Goal: Information Seeking & Learning: Learn about a topic

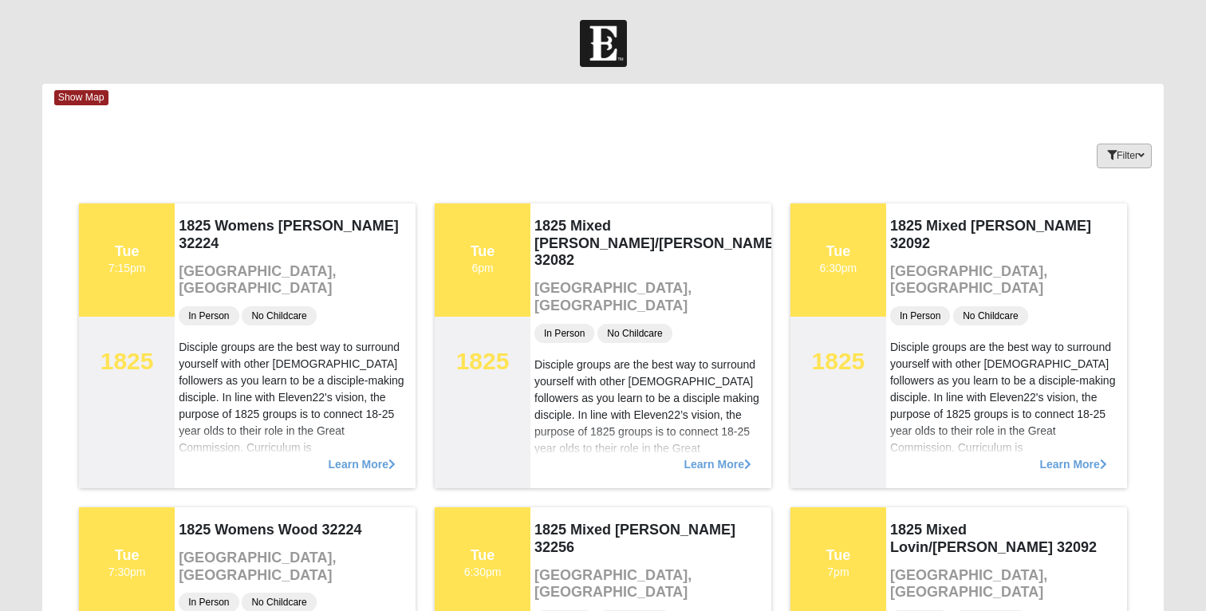
click at [1107, 151] on icon "button" at bounding box center [1112, 156] width 10 height 10
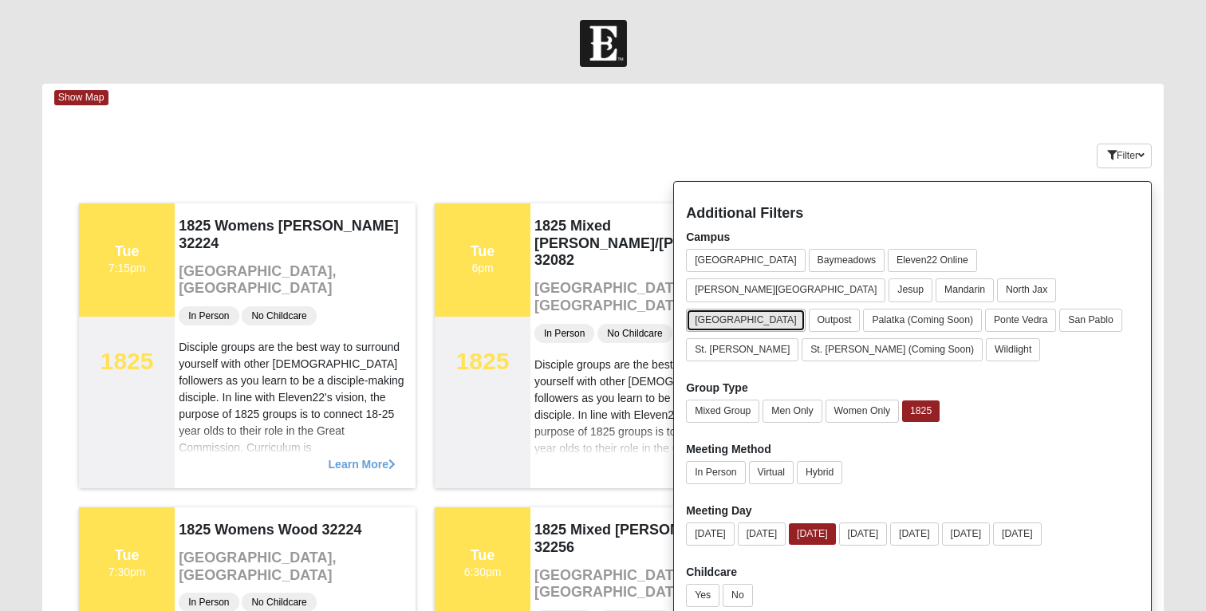
click at [787, 309] on button "[GEOGRAPHIC_DATA]" at bounding box center [746, 320] width 120 height 23
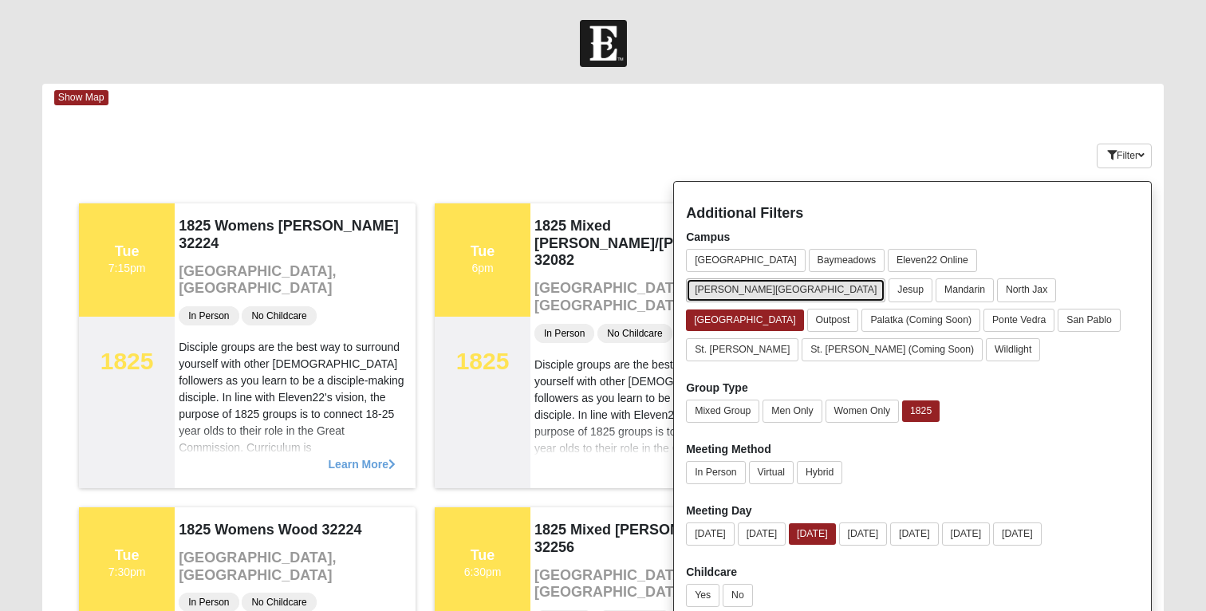
click at [885, 278] on button "[PERSON_NAME][GEOGRAPHIC_DATA]" at bounding box center [785, 289] width 199 height 23
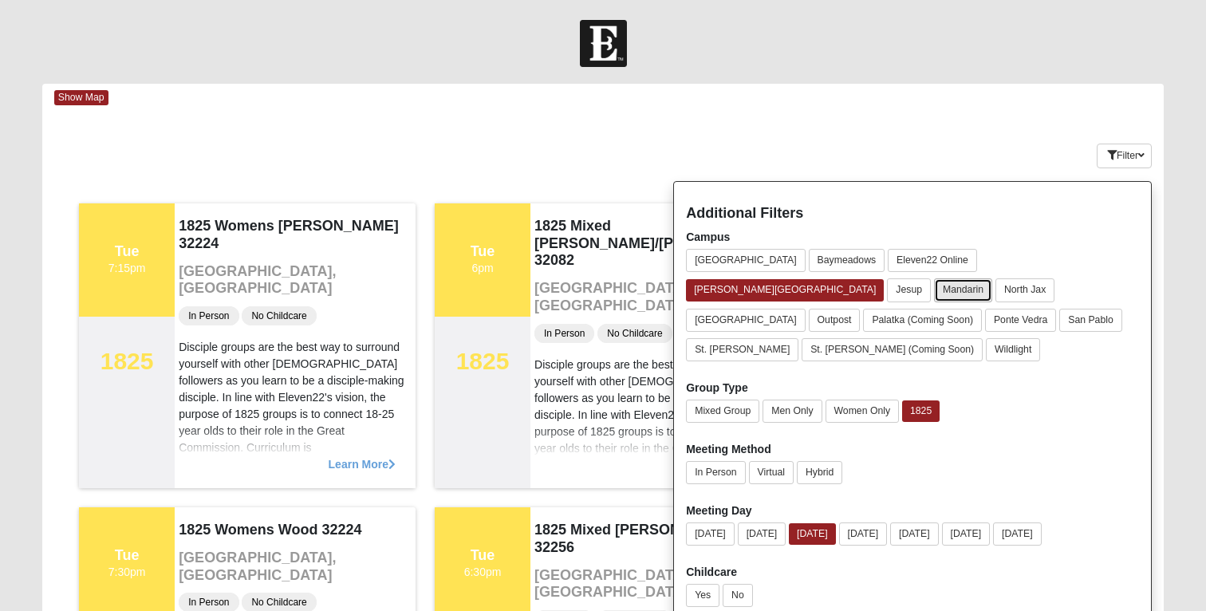
click at [992, 278] on button "Mandarin" at bounding box center [963, 289] width 58 height 23
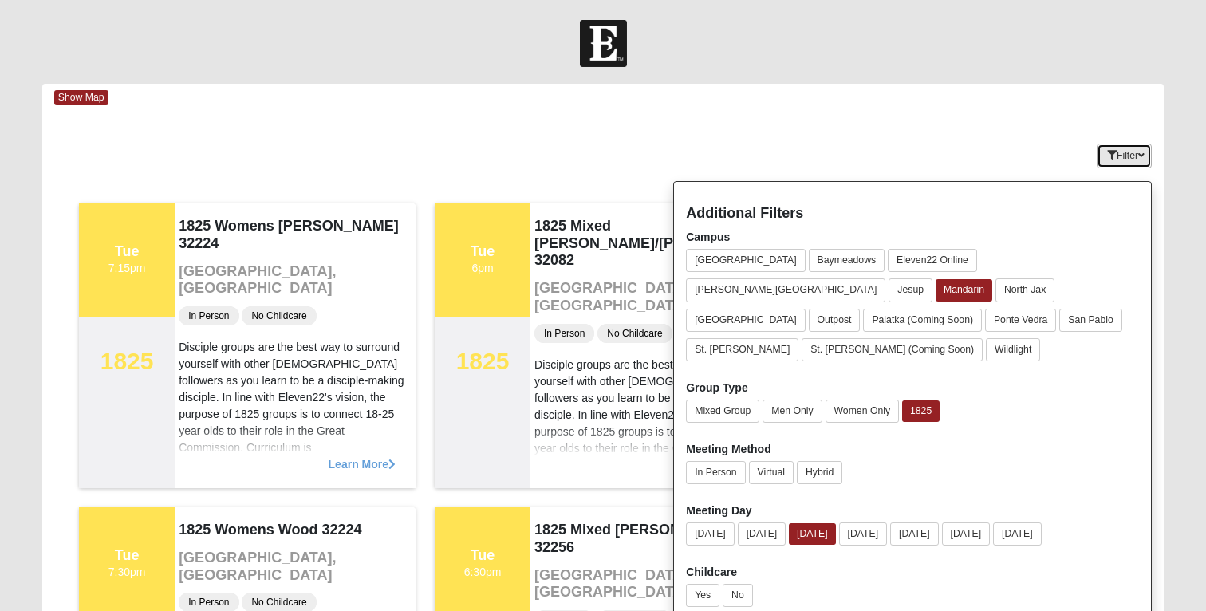
click at [1116, 146] on button "Filter" at bounding box center [1124, 156] width 55 height 25
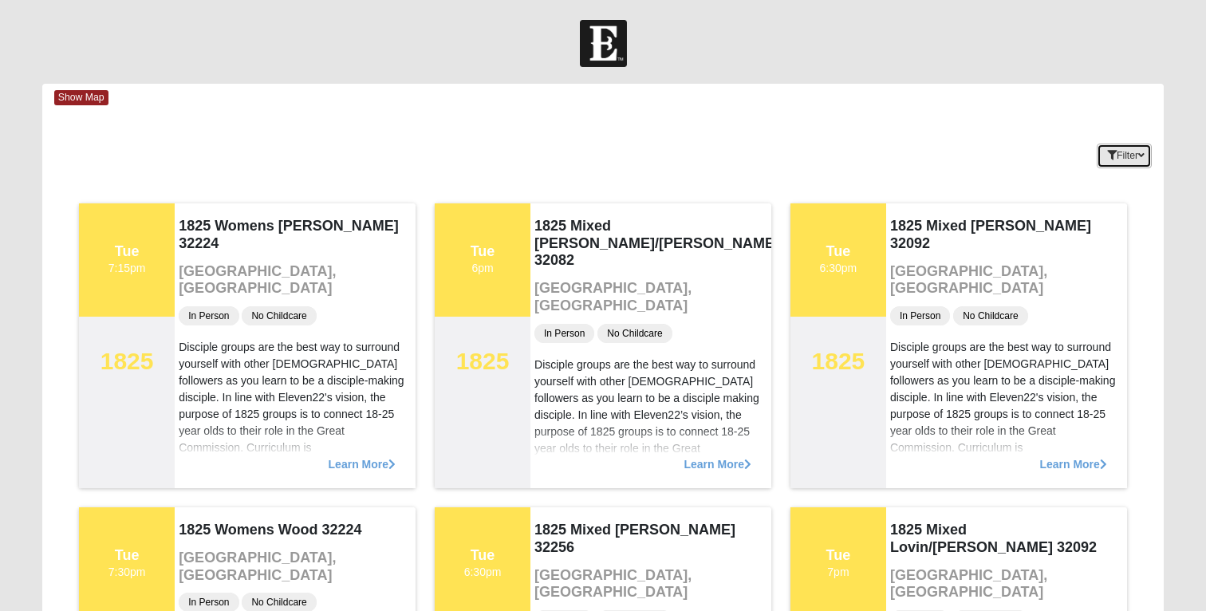
click at [1144, 148] on button "Filter" at bounding box center [1124, 156] width 55 height 25
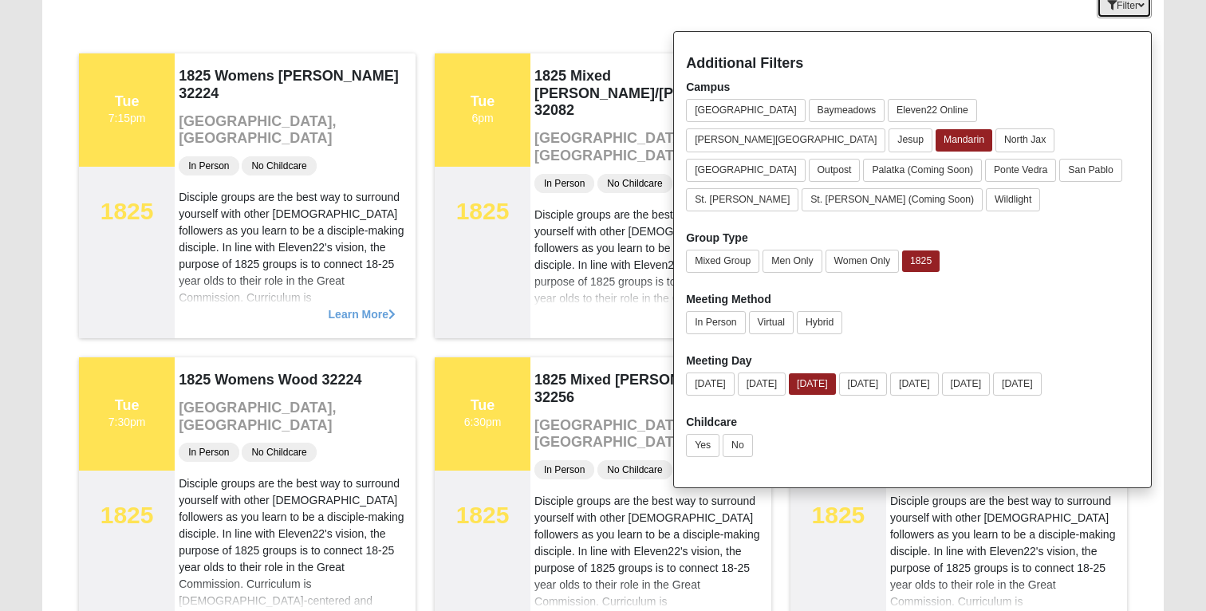
scroll to position [156, 0]
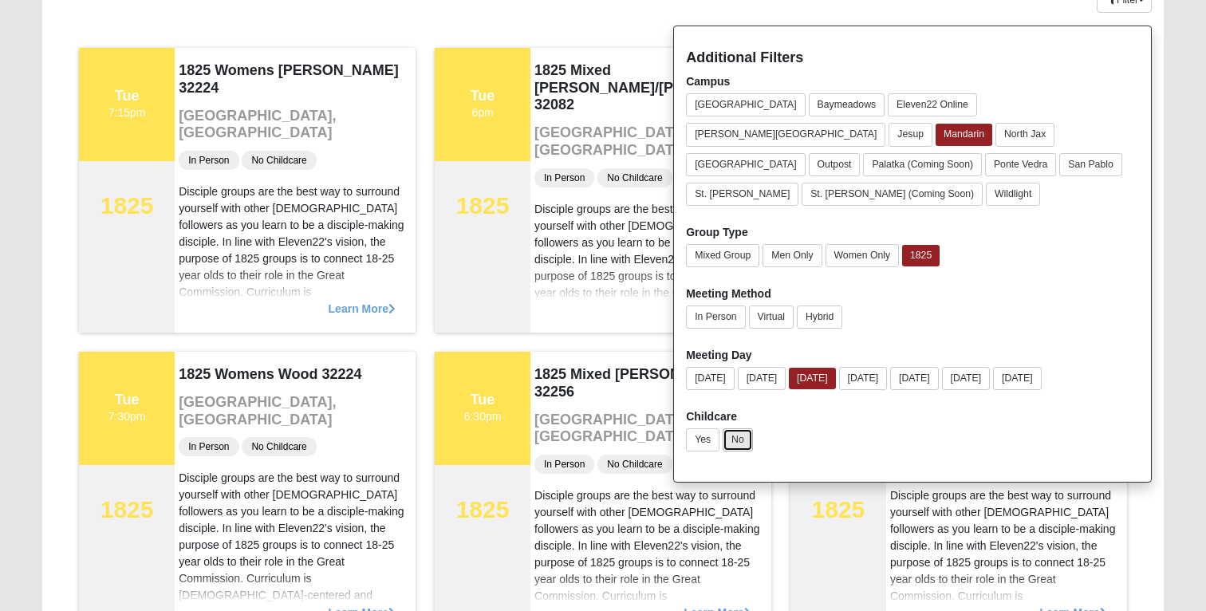
click at [740, 428] on button "No" at bounding box center [738, 439] width 30 height 23
click at [992, 124] on button "Mandarin" at bounding box center [963, 135] width 57 height 22
click at [994, 123] on button "Mandarin" at bounding box center [964, 134] width 58 height 23
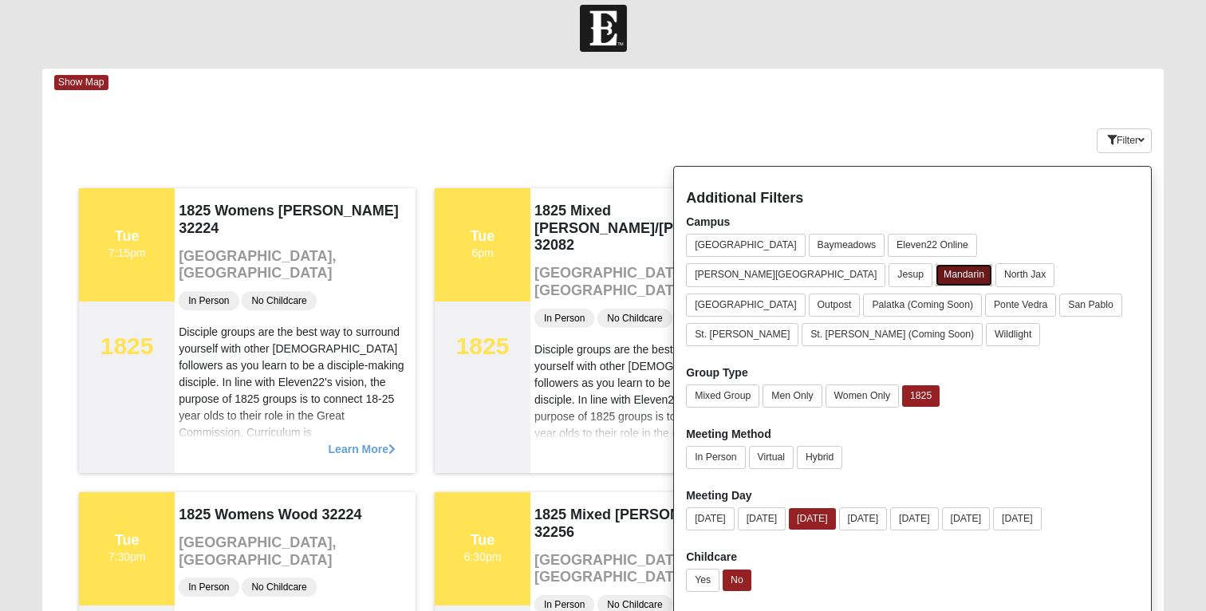
scroll to position [4, 0]
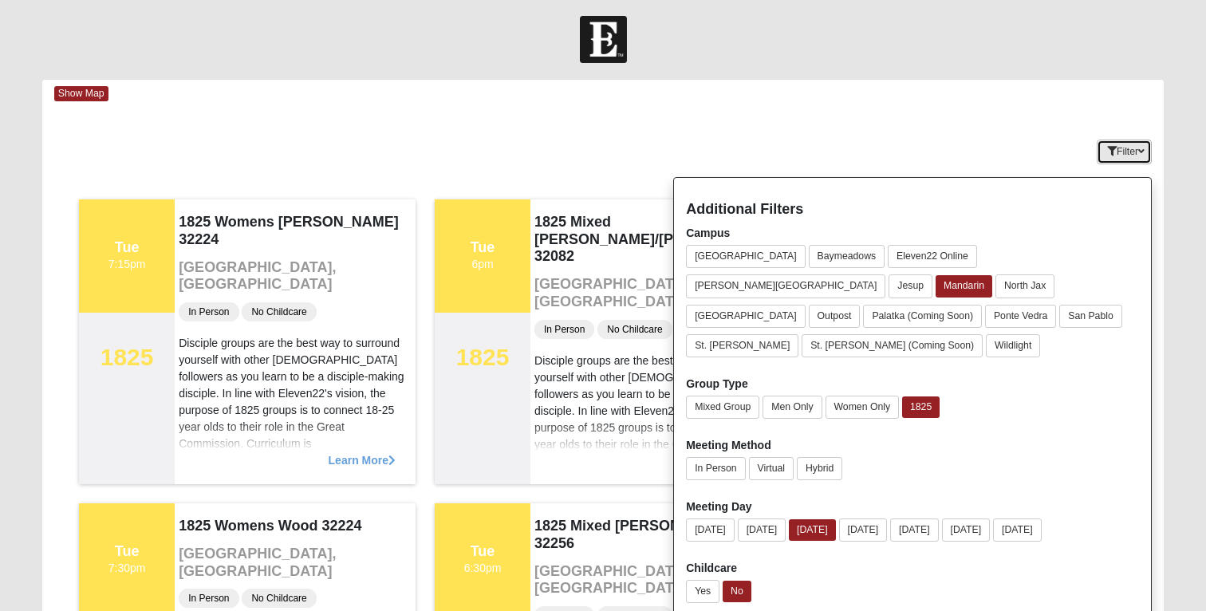
click at [1128, 153] on button "Filter" at bounding box center [1124, 152] width 55 height 25
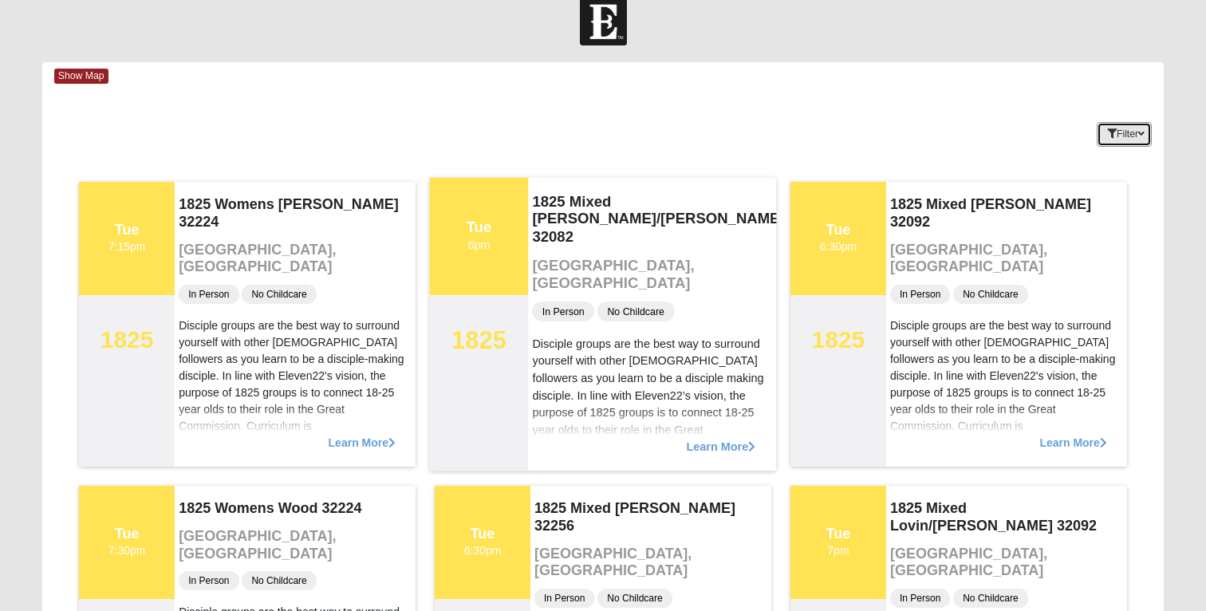
scroll to position [0, 0]
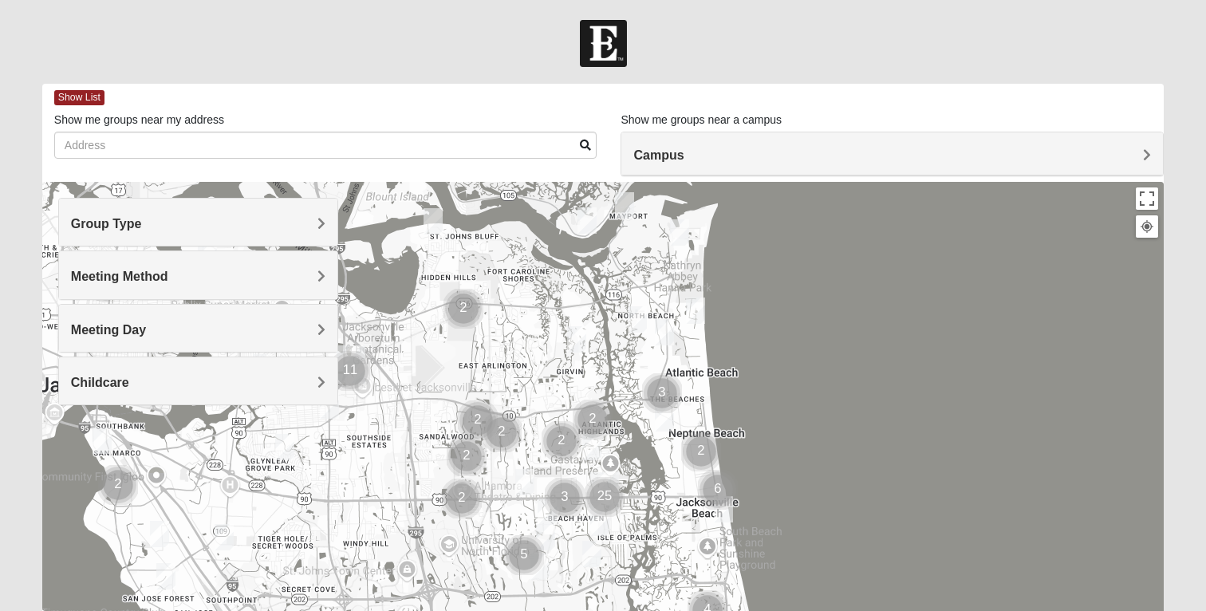
click at [270, 230] on h4 "Group Type" at bounding box center [198, 223] width 255 height 15
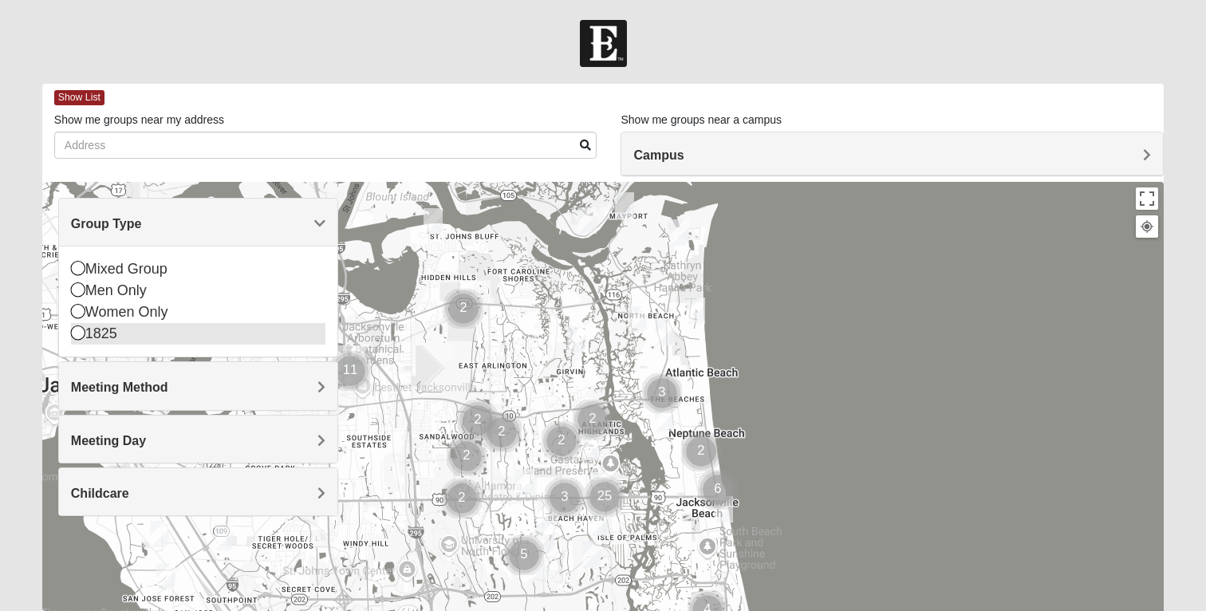
click at [100, 337] on div "1825" at bounding box center [198, 334] width 255 height 22
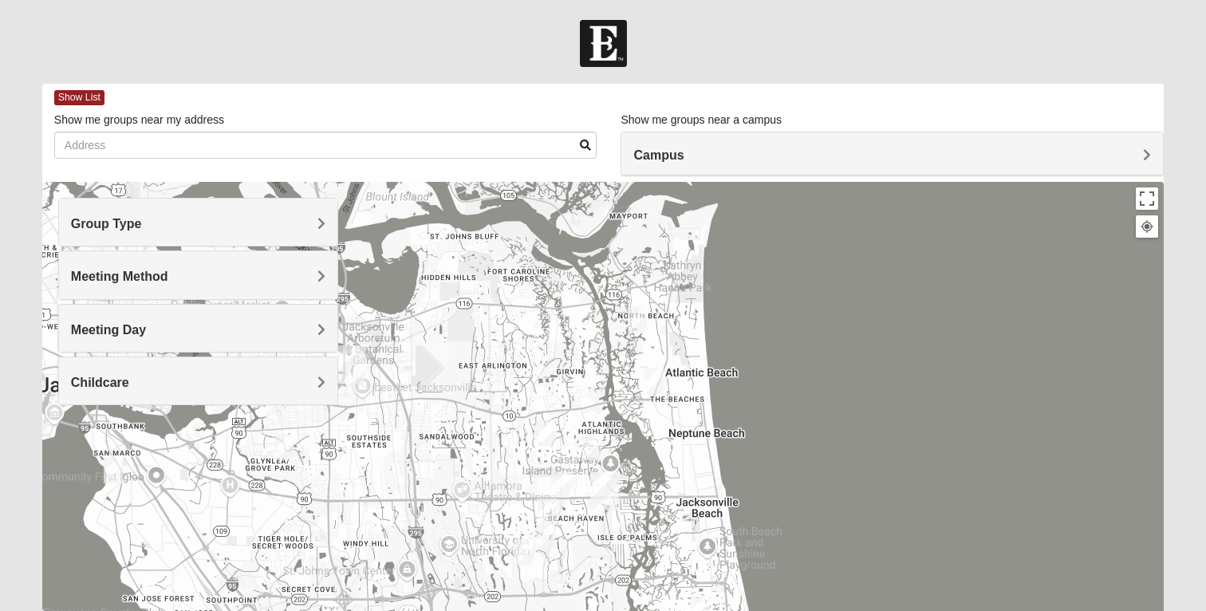
click at [111, 282] on span "Meeting Method" at bounding box center [119, 277] width 97 height 14
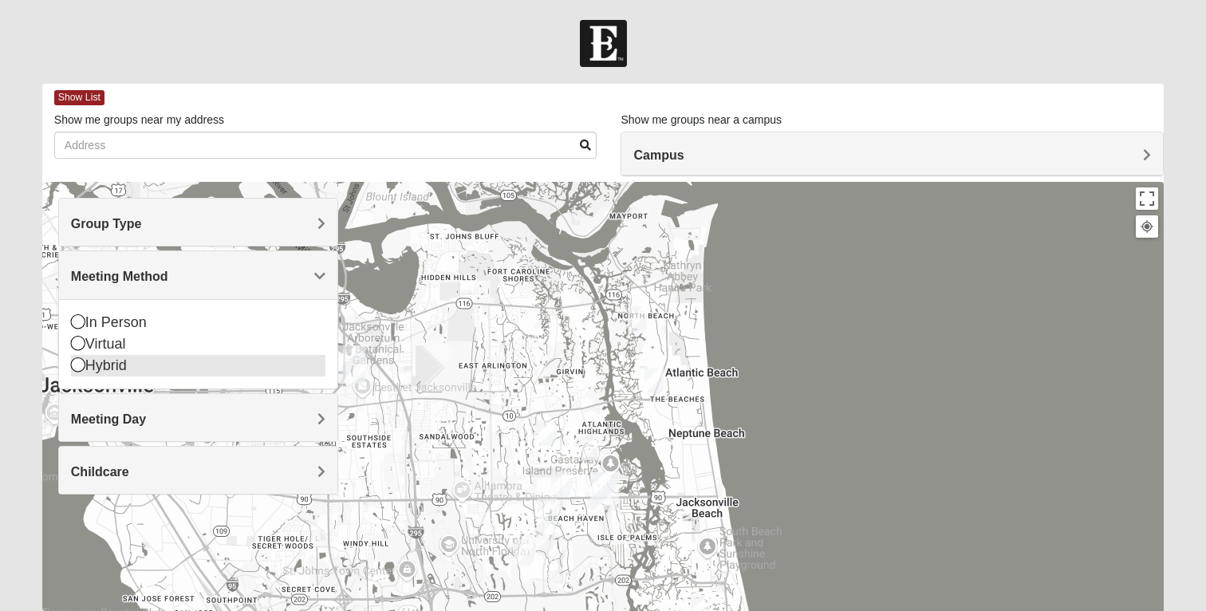
click at [102, 363] on div "Hybrid" at bounding box center [198, 366] width 255 height 22
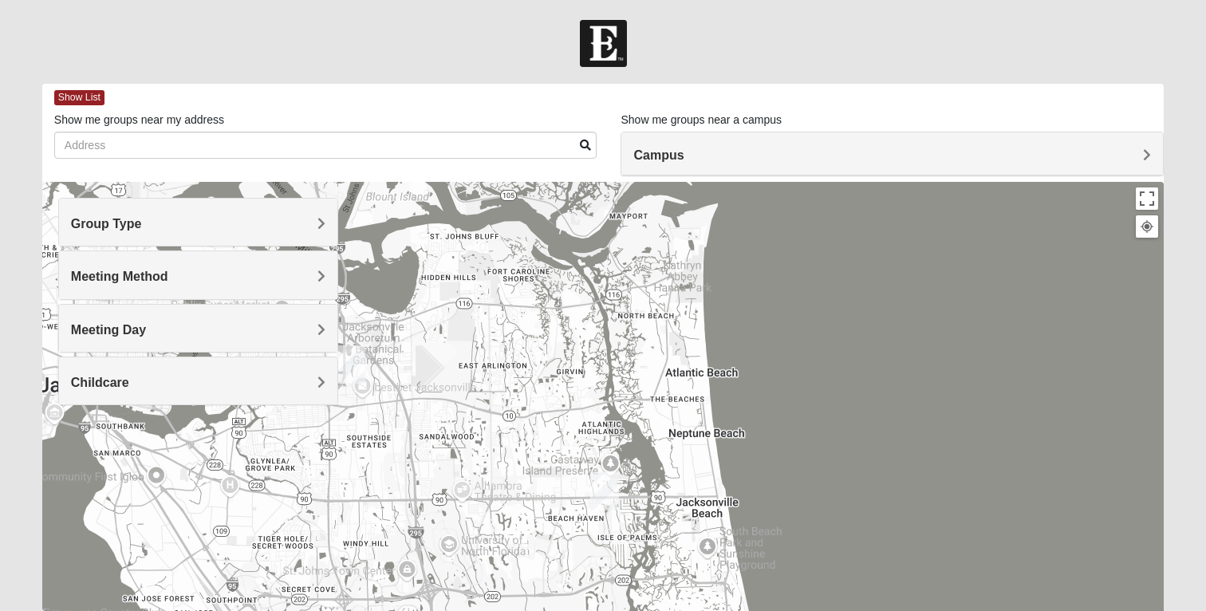
click at [113, 339] on div "Meeting Day" at bounding box center [198, 328] width 279 height 47
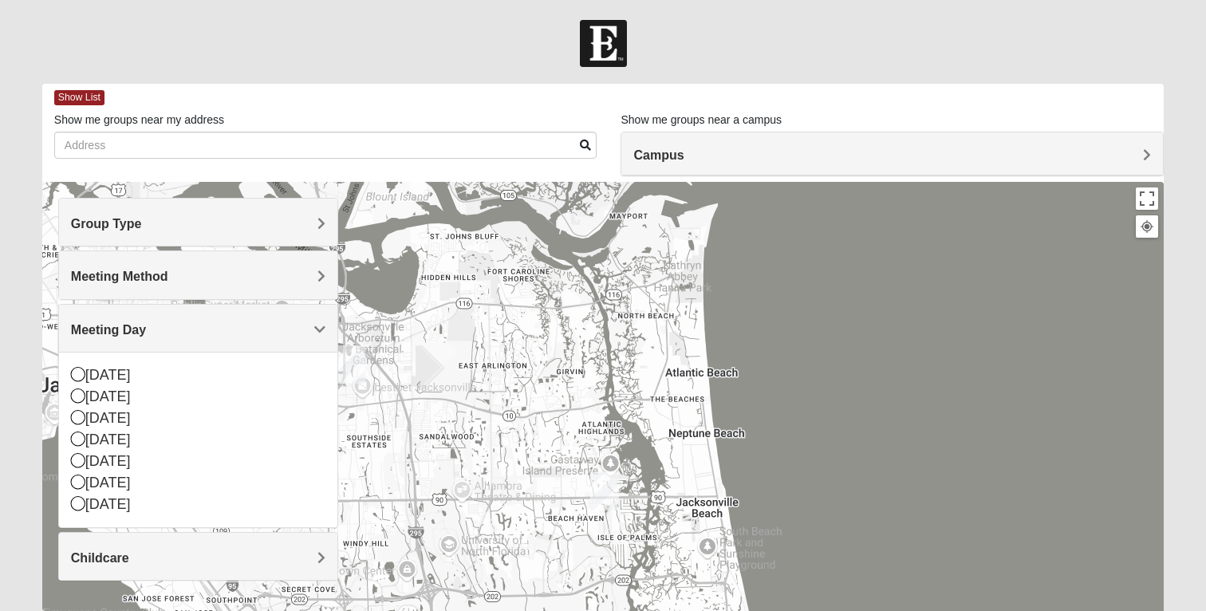
click at [124, 295] on div "Meeting Method" at bounding box center [198, 274] width 279 height 47
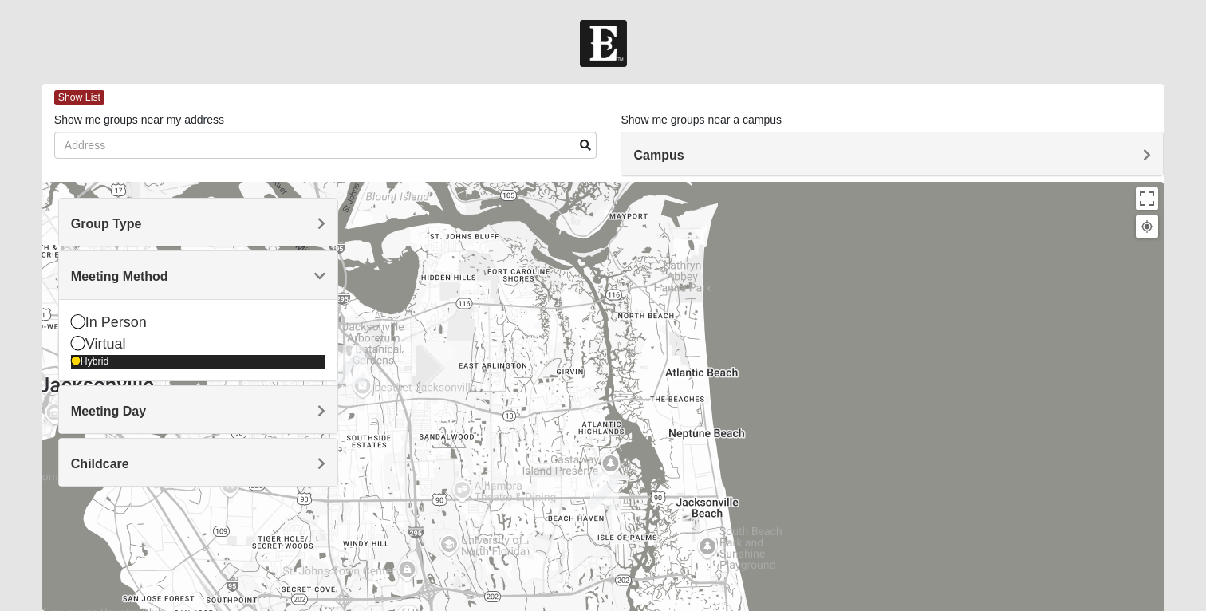
click at [96, 358] on div "Hybrid" at bounding box center [198, 362] width 255 height 14
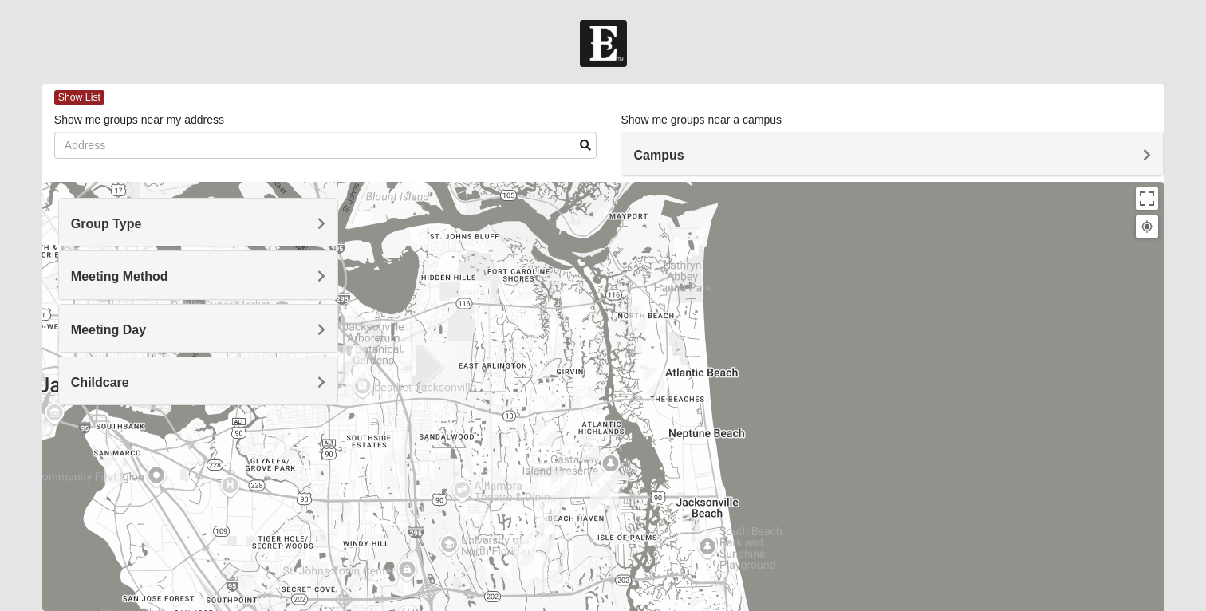
click at [119, 329] on span "Meeting Day" at bounding box center [108, 330] width 75 height 14
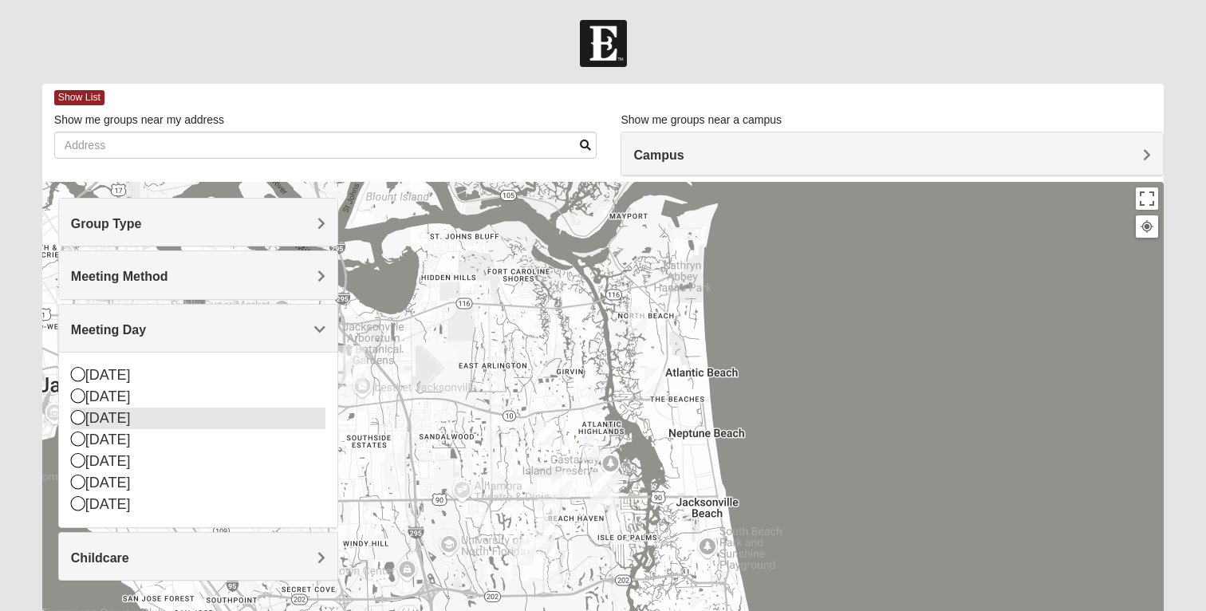
click at [95, 411] on div "[DATE]" at bounding box center [198, 419] width 255 height 22
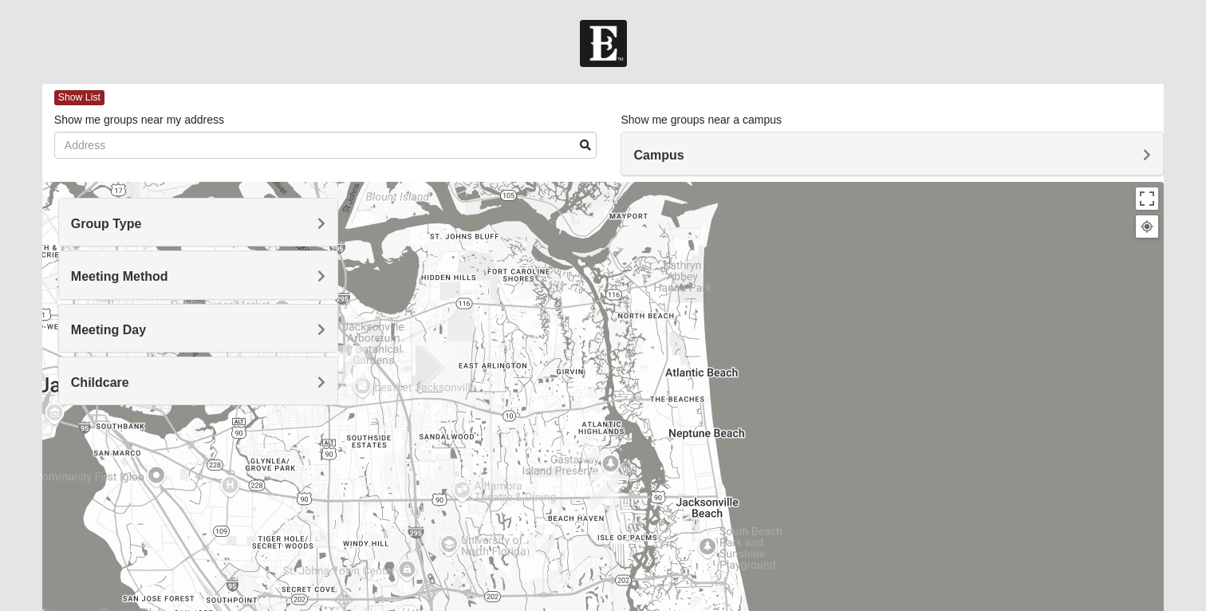
click at [108, 394] on div "Childcare" at bounding box center [198, 380] width 279 height 47
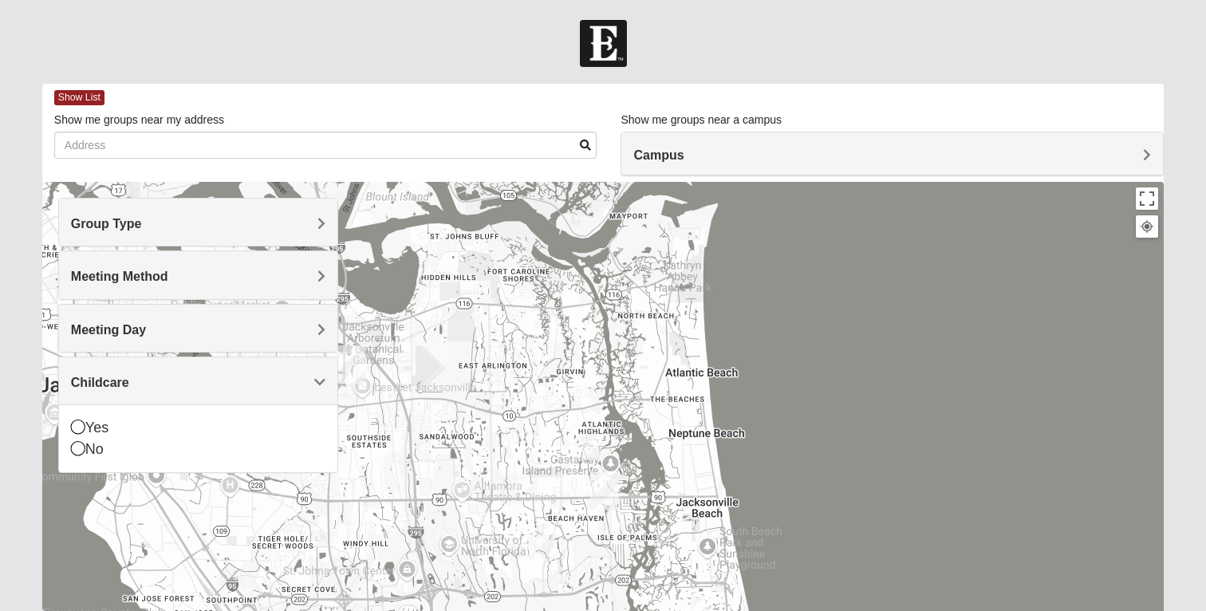
click at [108, 394] on div "Childcare" at bounding box center [198, 380] width 279 height 47
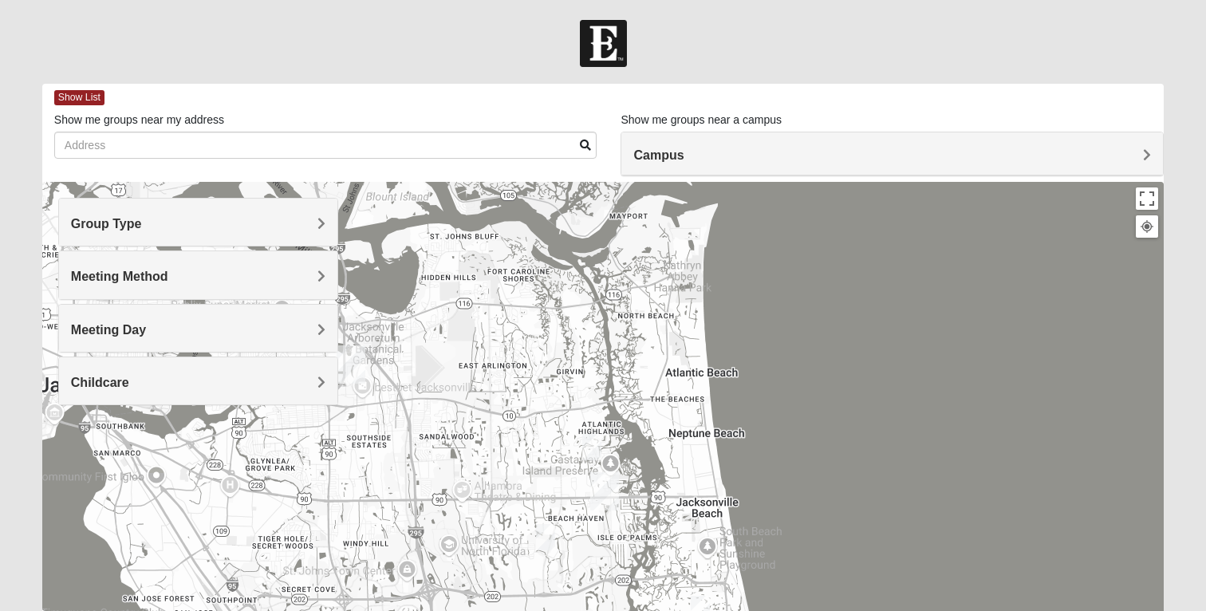
click at [182, 237] on div "Group Type" at bounding box center [198, 222] width 279 height 47
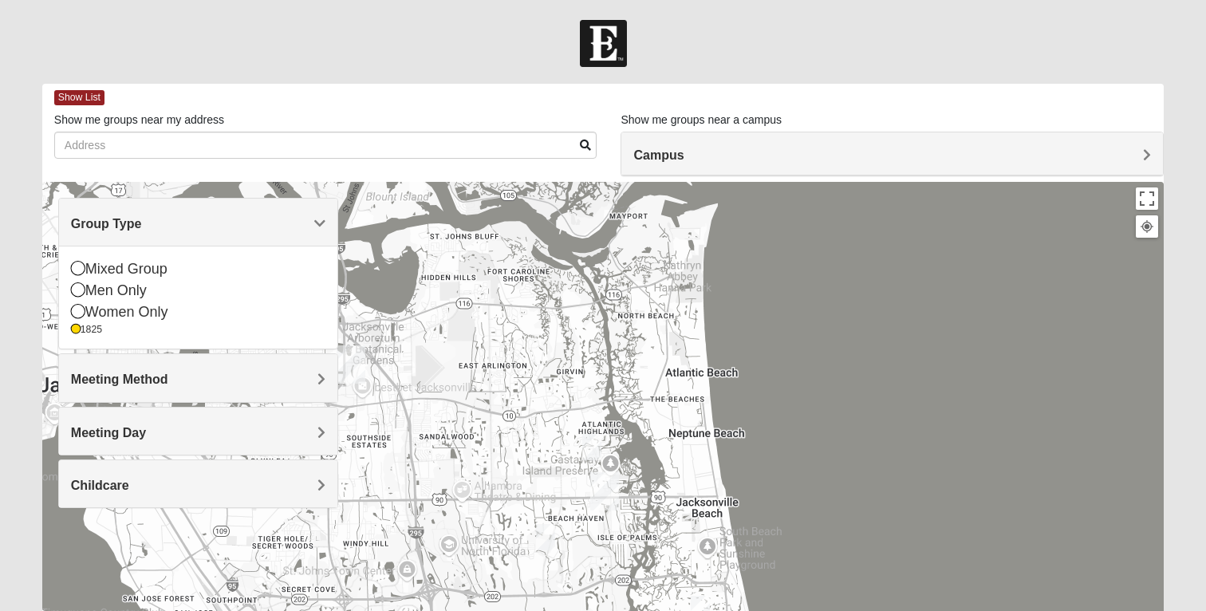
click at [182, 238] on div "Group Type" at bounding box center [198, 222] width 279 height 47
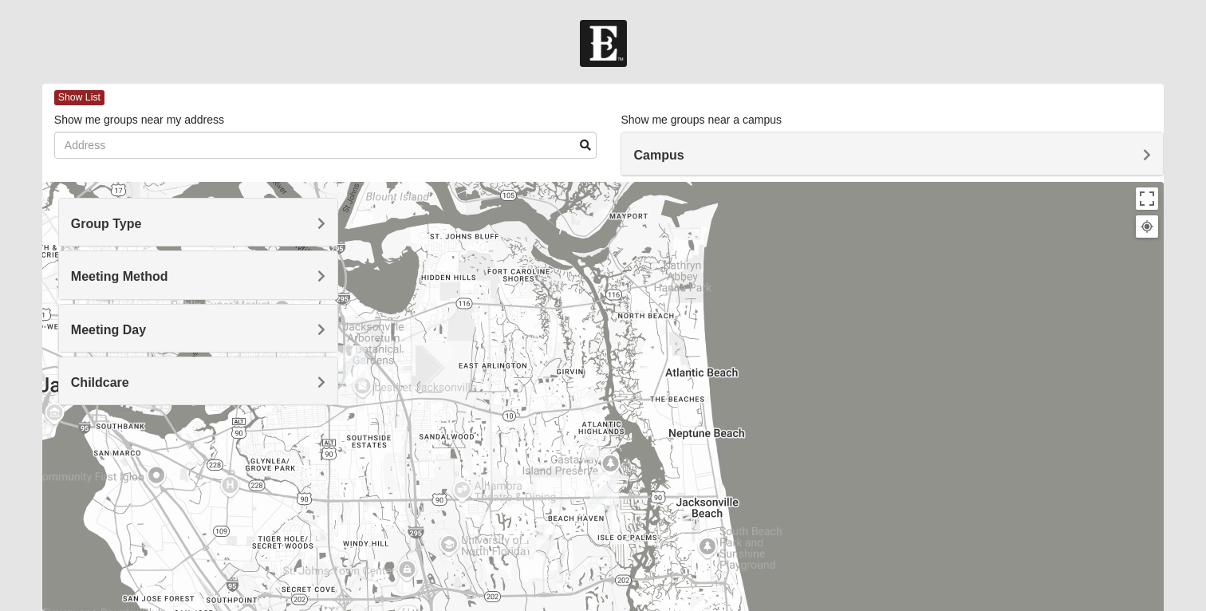
click at [178, 269] on h4 "Meeting Method" at bounding box center [198, 276] width 255 height 15
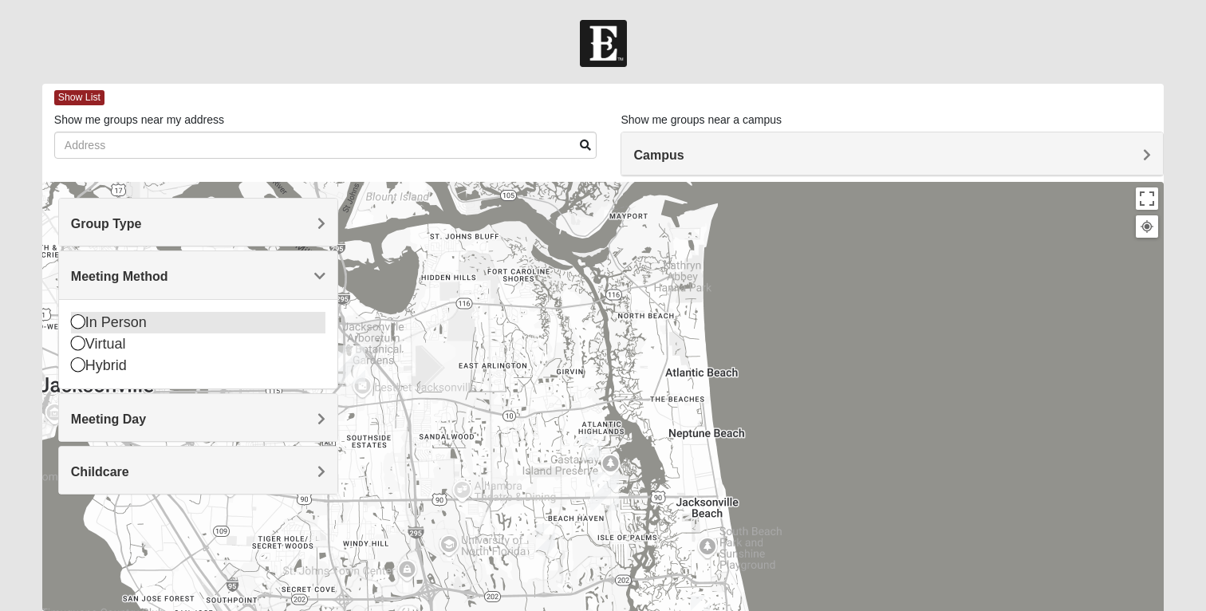
click at [128, 328] on div "In Person" at bounding box center [198, 323] width 255 height 22
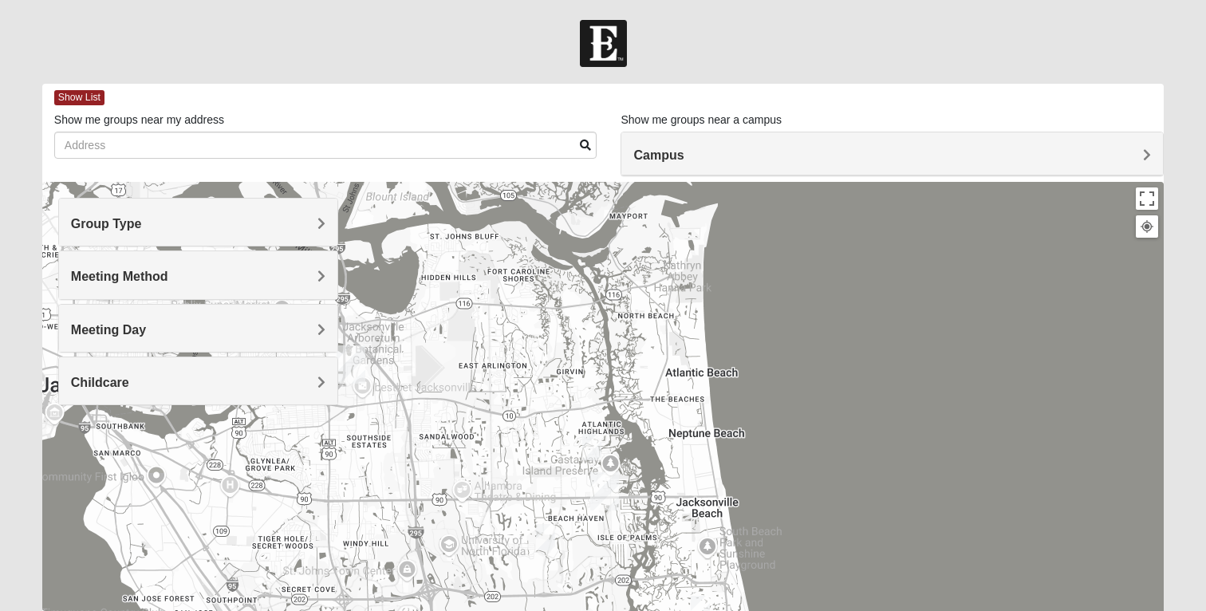
click at [715, 171] on div "Campus" at bounding box center [891, 153] width 541 height 43
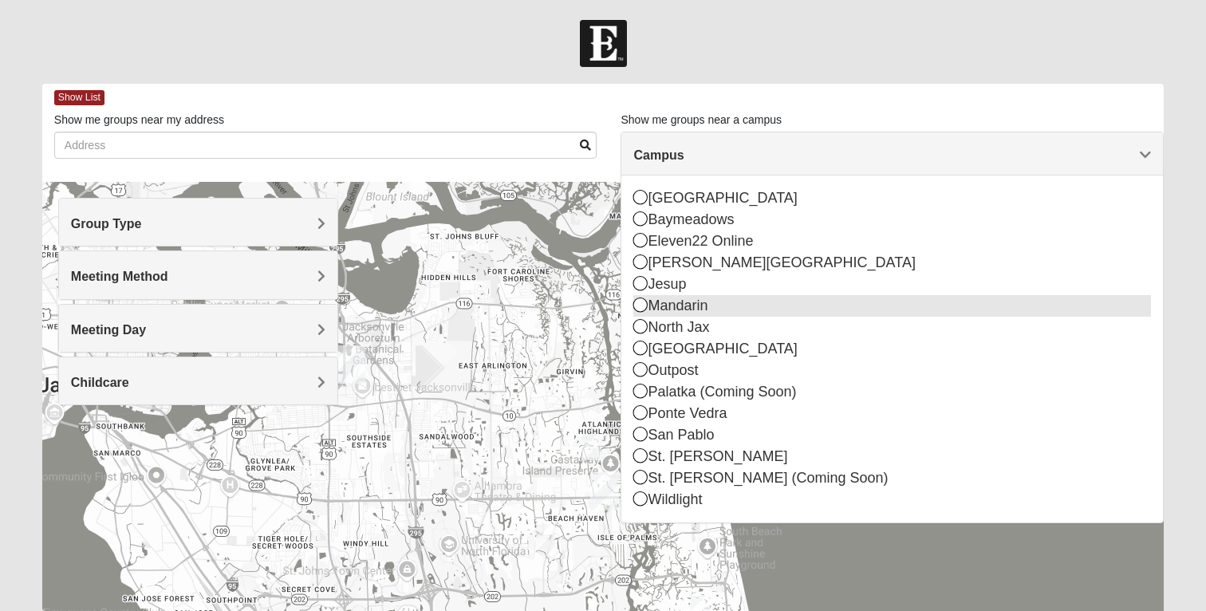
click at [649, 309] on div "Mandarin" at bounding box center [892, 306] width 518 height 22
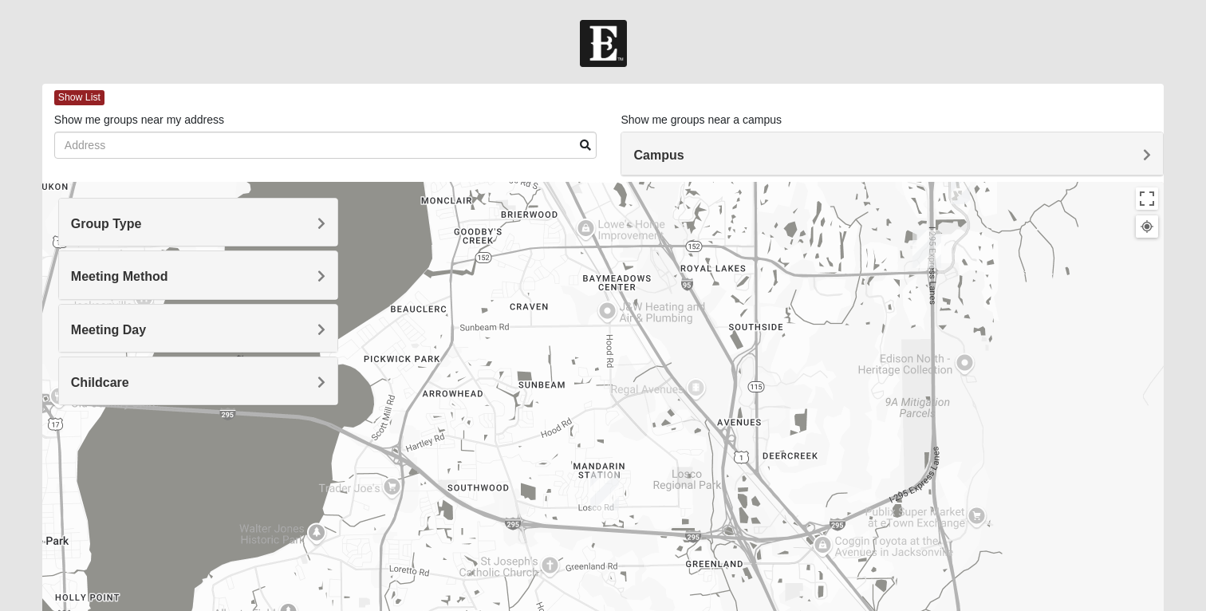
click at [607, 498] on img "Mandarin" at bounding box center [604, 491] width 29 height 38
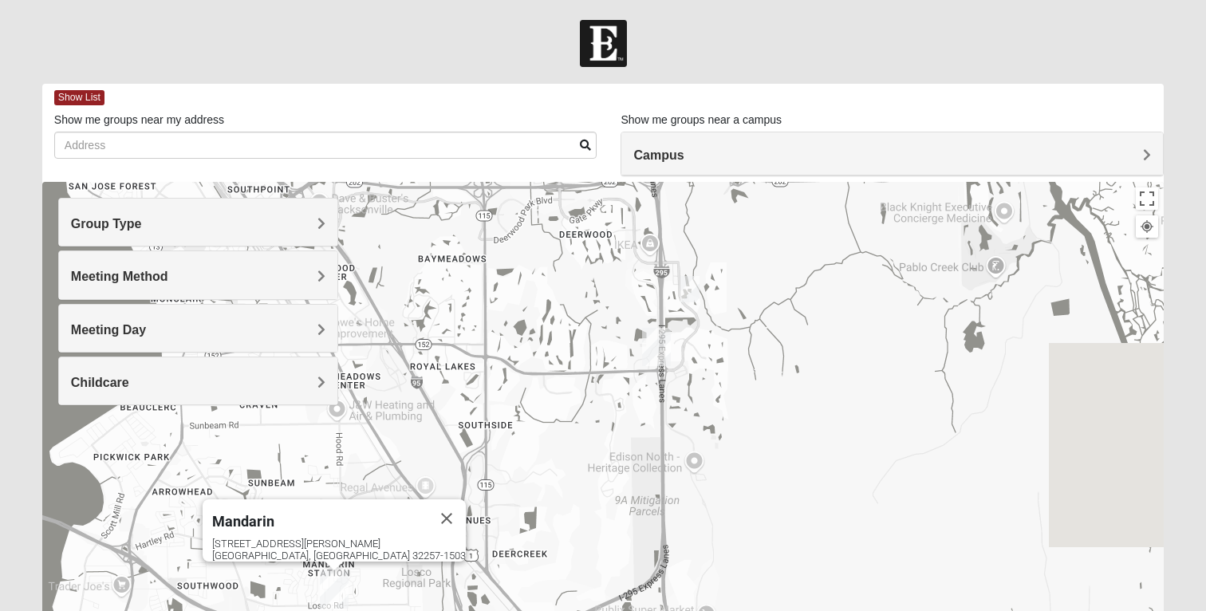
drag, startPoint x: 799, startPoint y: 376, endPoint x: 466, endPoint y: 507, distance: 358.1
click at [466, 507] on div "Mandarin [STREET_ADDRESS][PERSON_NAME]" at bounding box center [602, 501] width 1121 height 638
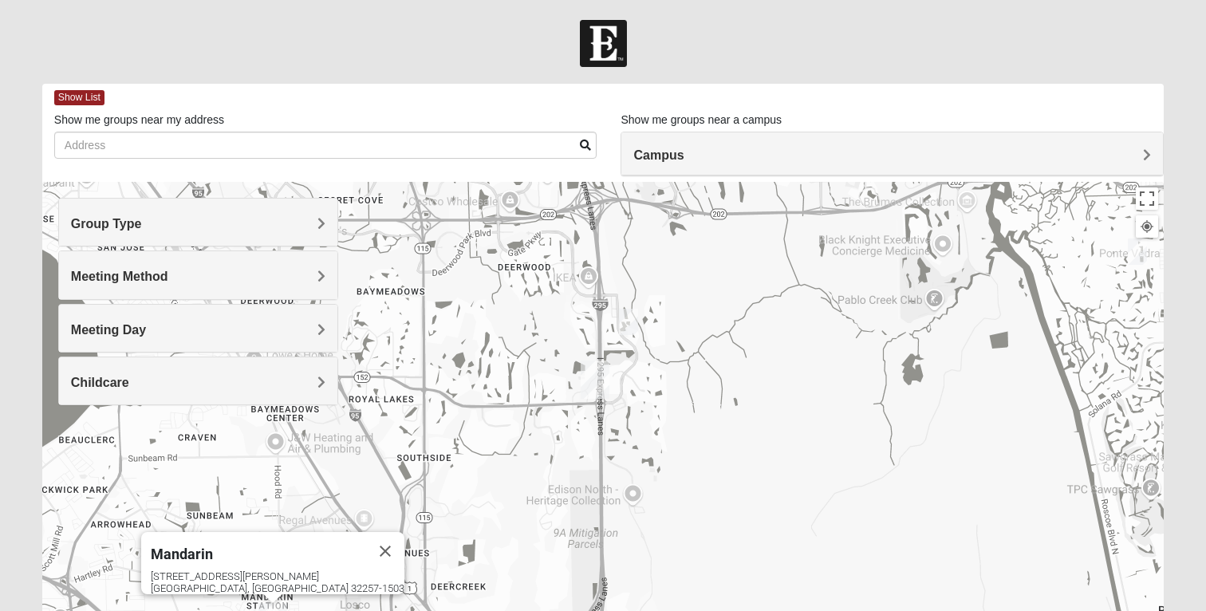
click at [629, 321] on img "1825 Mixed Logue 32256" at bounding box center [628, 322] width 19 height 26
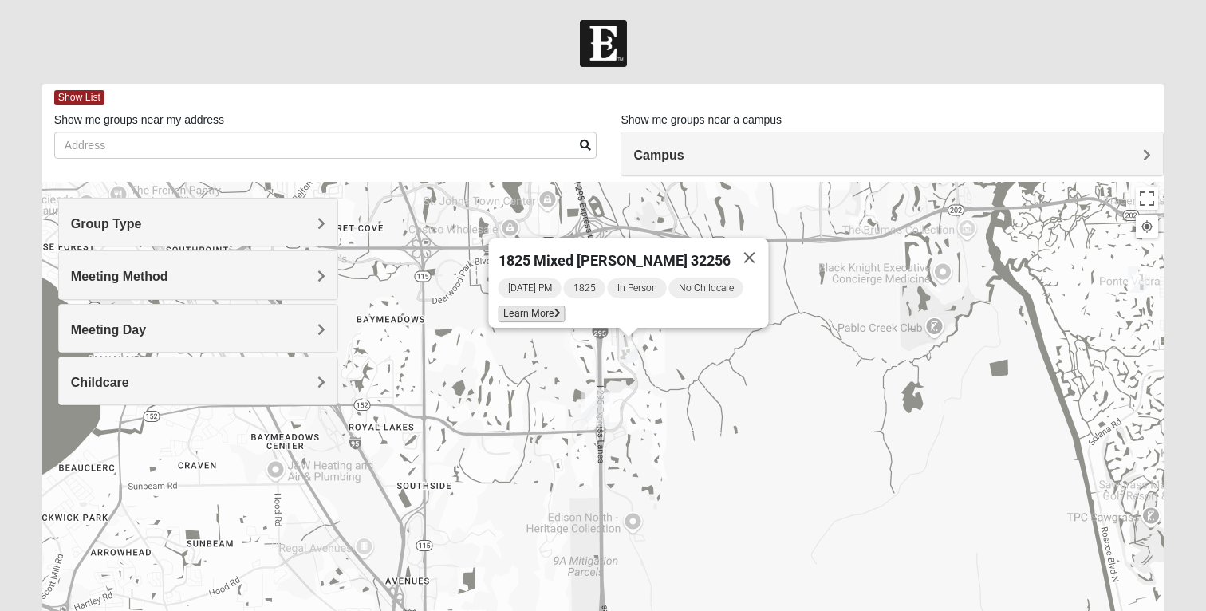
click at [545, 308] on span "Learn More" at bounding box center [531, 313] width 67 height 17
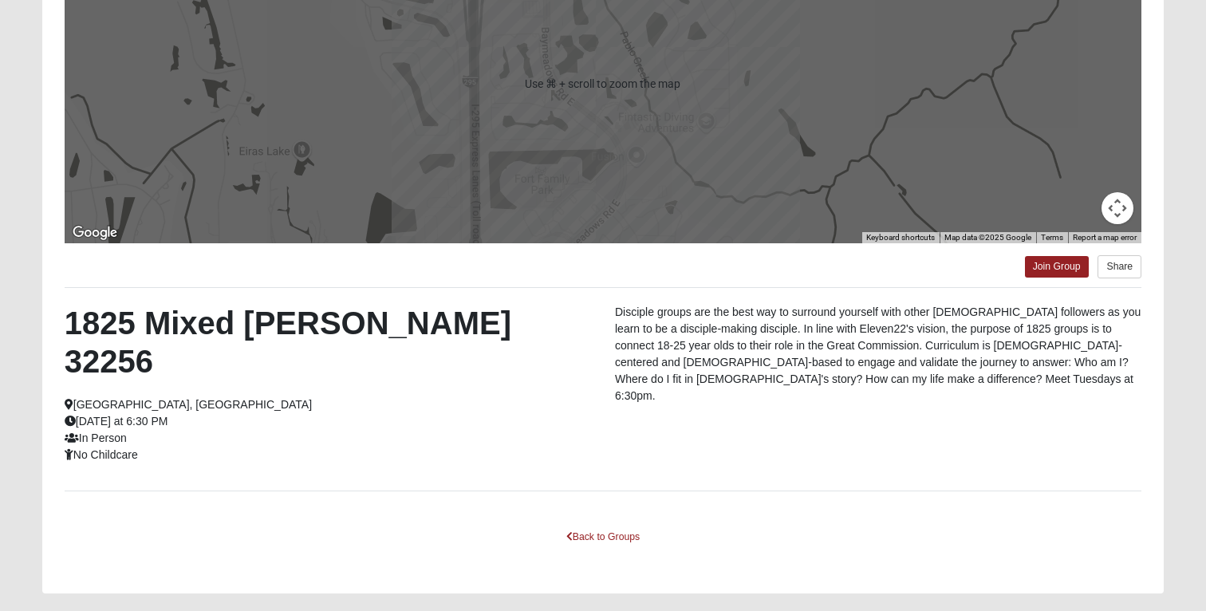
scroll to position [253, 0]
